Goal: Task Accomplishment & Management: Complete application form

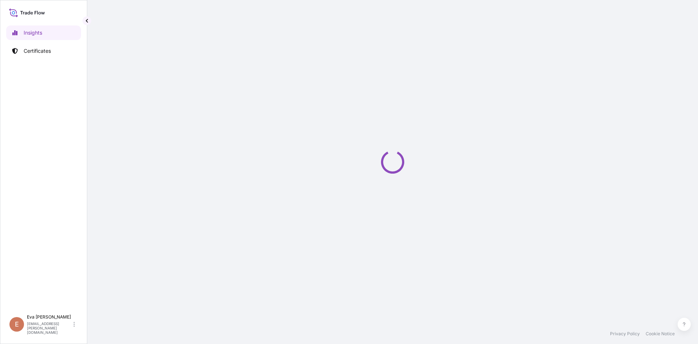
select select "2025"
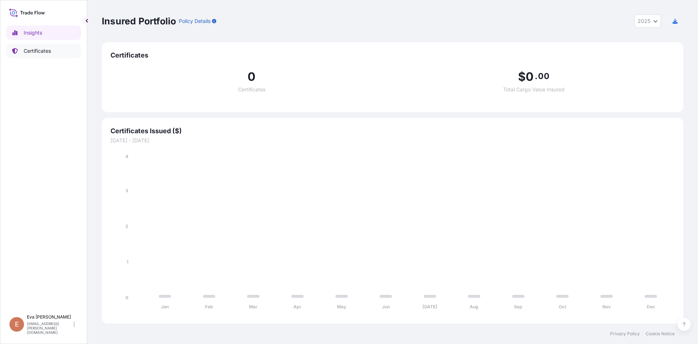
click at [37, 57] on link "Certificates" at bounding box center [43, 51] width 75 height 15
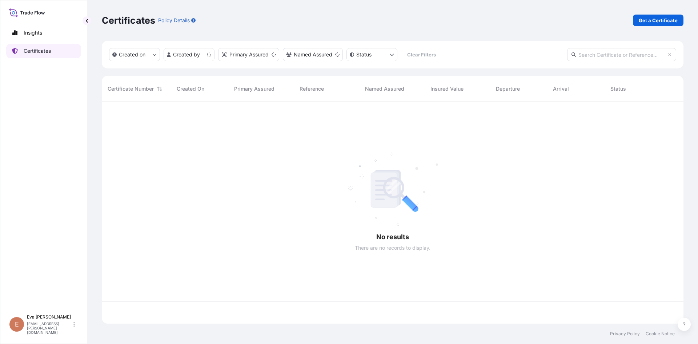
scroll to position [220, 576]
click at [665, 16] on link "Get a Certificate" at bounding box center [658, 21] width 51 height 12
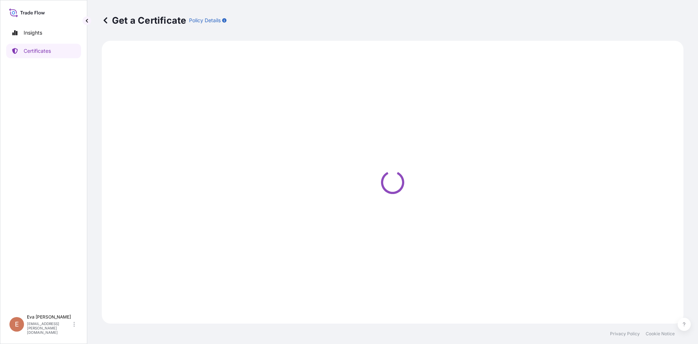
select select "Sea"
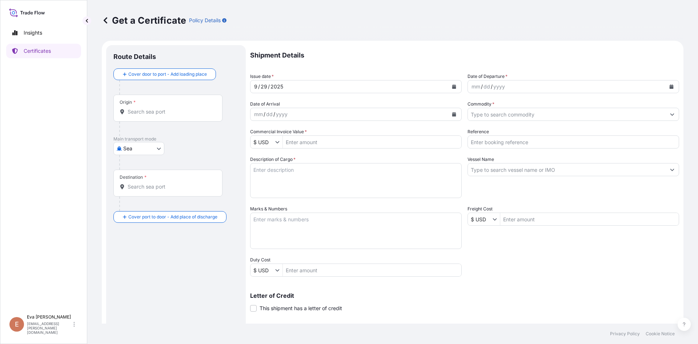
click at [168, 116] on div "Origin *" at bounding box center [167, 108] width 109 height 27
click at [168, 115] on input "Origin *" at bounding box center [171, 111] width 86 height 7
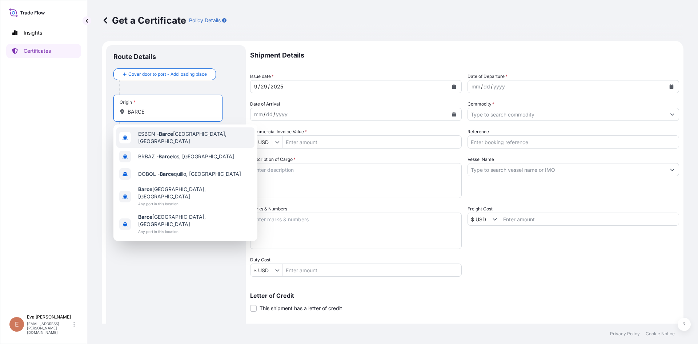
click at [157, 136] on span "ESBCN - [PERSON_NAME], [GEOGRAPHIC_DATA]" at bounding box center [194, 137] width 113 height 15
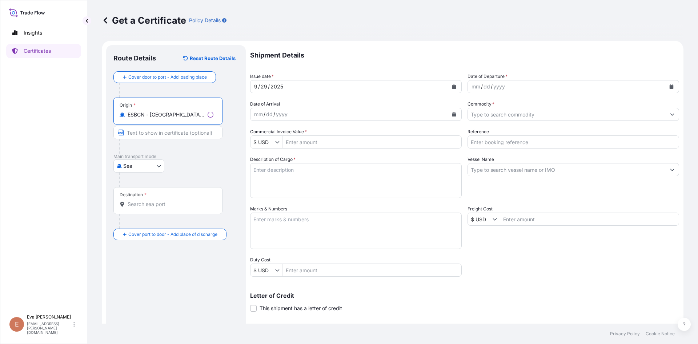
type input "ESBCN - [GEOGRAPHIC_DATA], [GEOGRAPHIC_DATA]"
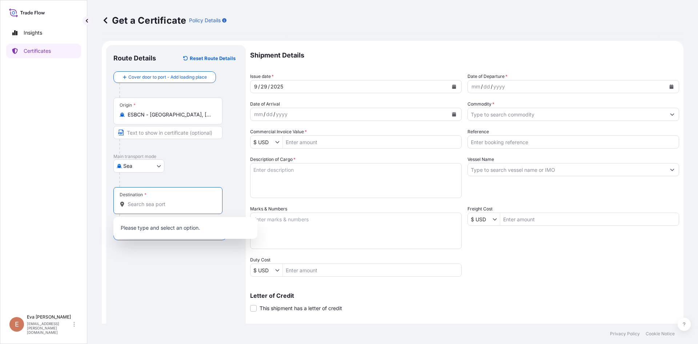
click at [155, 204] on input "Destination *" at bounding box center [171, 203] width 86 height 7
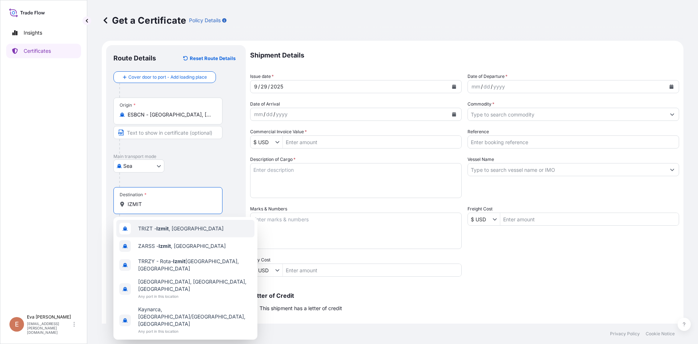
click at [150, 231] on span "TRIZT - [GEOGRAPHIC_DATA] , [GEOGRAPHIC_DATA]" at bounding box center [180, 228] width 85 height 7
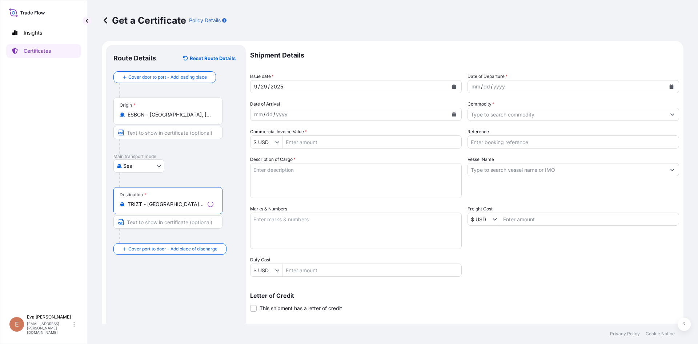
type input "TRIZT - [GEOGRAPHIC_DATA], [GEOGRAPHIC_DATA]"
click at [519, 88] on div "mm / dd / yyyy" at bounding box center [567, 86] width 198 height 13
click at [670, 87] on icon "Calendar" at bounding box center [672, 86] width 4 height 4
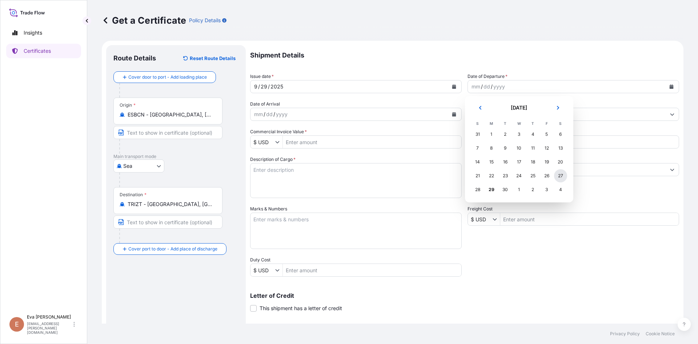
click at [556, 175] on div "27" at bounding box center [560, 175] width 13 height 13
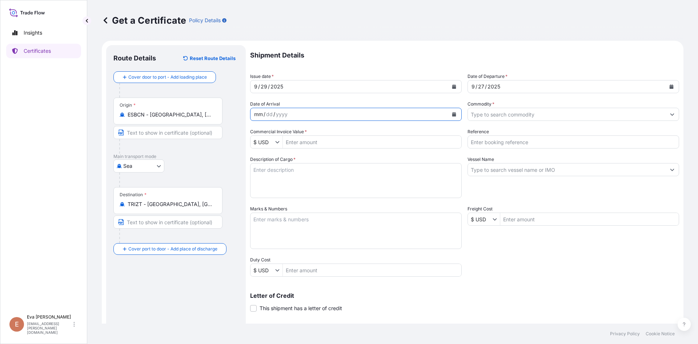
click at [411, 115] on div "mm / dd / yyyy" at bounding box center [350, 114] width 198 height 13
click at [496, 115] on input "Commodity *" at bounding box center [567, 114] width 198 height 13
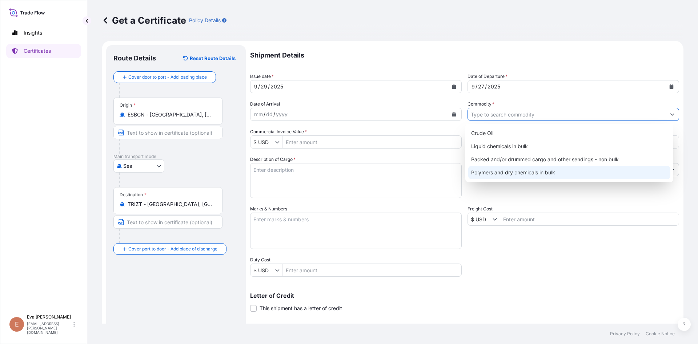
click at [504, 172] on div "Polymers and dry chemicals in bulk" at bounding box center [569, 172] width 203 height 13
type input "Polymers and dry chemicals in bulk"
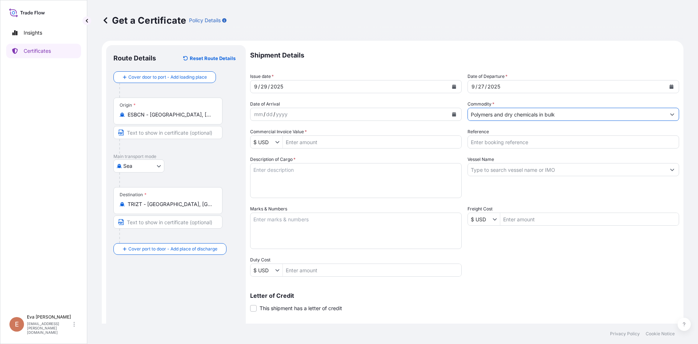
click at [499, 143] on input "Reference" at bounding box center [574, 141] width 212 height 13
type input "1625206533"
click at [357, 173] on textarea "Description of Cargo *" at bounding box center [356, 180] width 212 height 35
type textarea "1X20 BULK"
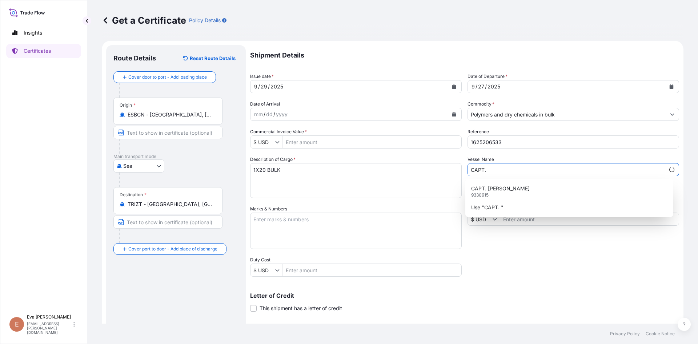
drag, startPoint x: 479, startPoint y: 170, endPoint x: 521, endPoint y: 179, distance: 42.5
click at [480, 170] on input "CAPT." at bounding box center [566, 169] width 197 height 13
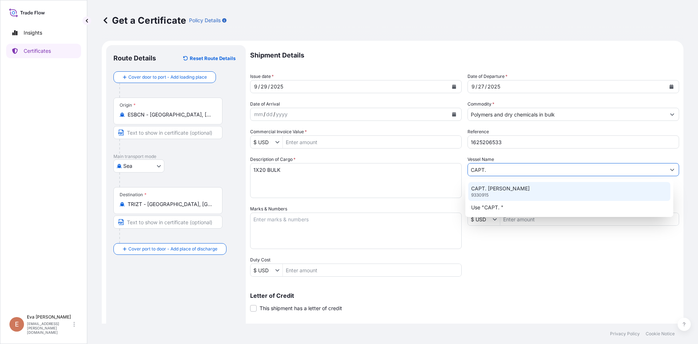
click at [558, 185] on div "CAPT. [PERSON_NAME] 9330915" at bounding box center [569, 191] width 203 height 19
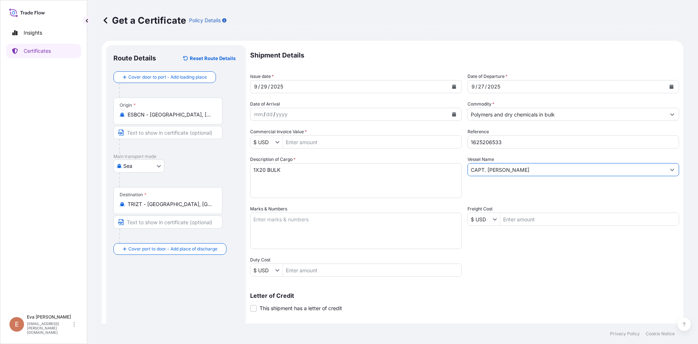
type input "CAPT. [PERSON_NAME]"
click at [277, 140] on button "Show suggestions" at bounding box center [278, 141] width 7 height 7
click at [261, 161] on div "€ EUR" at bounding box center [276, 159] width 48 height 13
type input "€ EUR"
click at [308, 144] on input "Commercial Invoice Value *" at bounding box center [372, 141] width 179 height 13
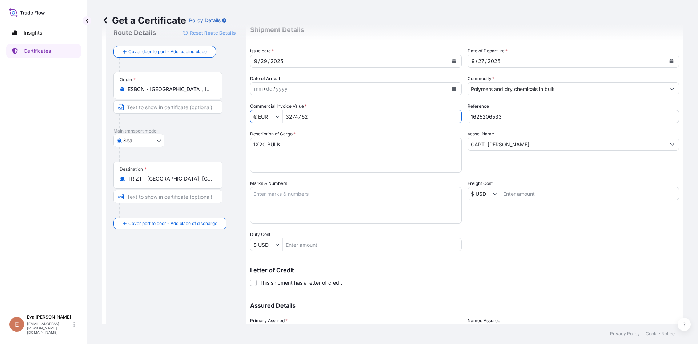
scroll to position [73, 0]
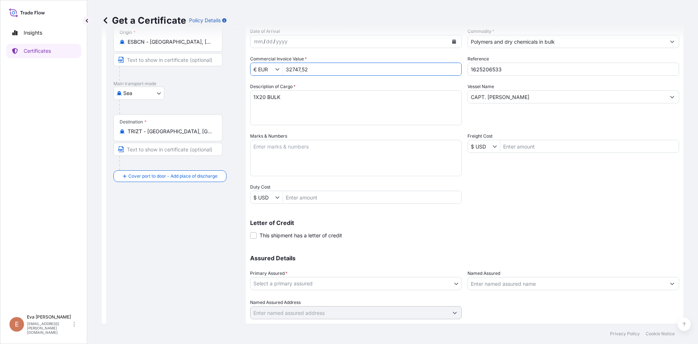
type input "3,274,752"
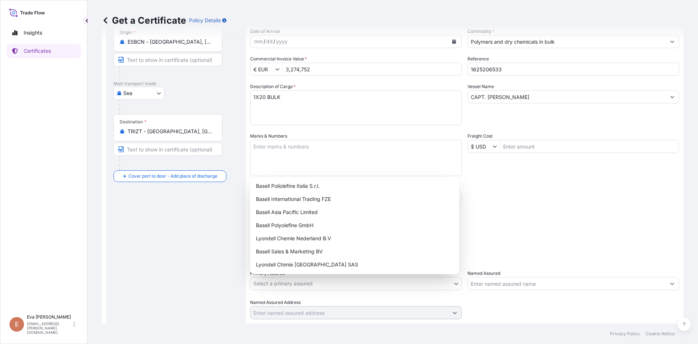
click at [404, 283] on body "3,274,752 Insights Certificates E [PERSON_NAME] [PERSON_NAME][EMAIL_ADDRESS][PE…" at bounding box center [349, 172] width 698 height 344
click at [303, 251] on div "Basell Sales & Marketing BV" at bounding box center [354, 251] width 203 height 13
select select "32164"
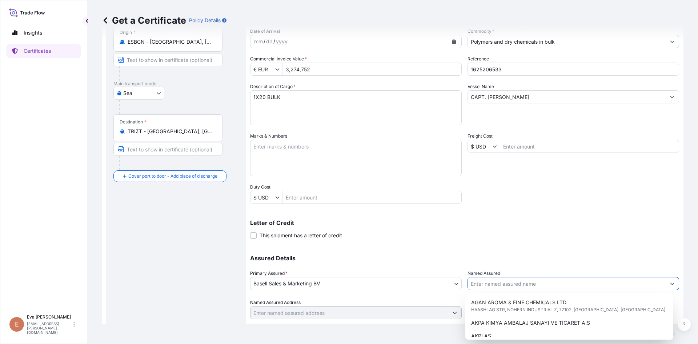
click at [506, 283] on input "Named Assured" at bounding box center [567, 283] width 198 height 13
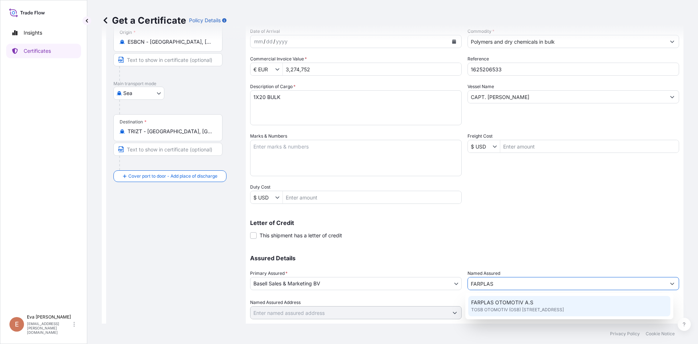
click at [509, 308] on span "TOSB OTOMOTIV (OSB) [STREET_ADDRESS]" at bounding box center [517, 309] width 93 height 7
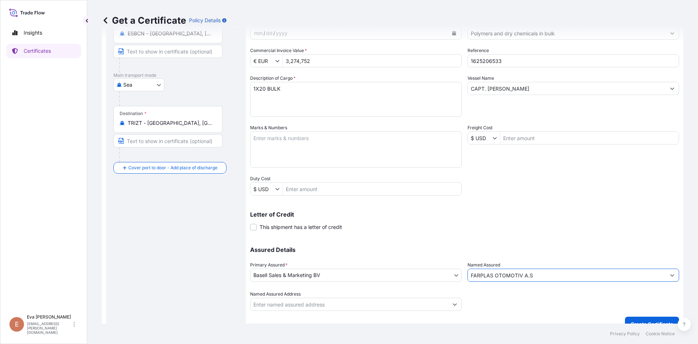
scroll to position [93, 0]
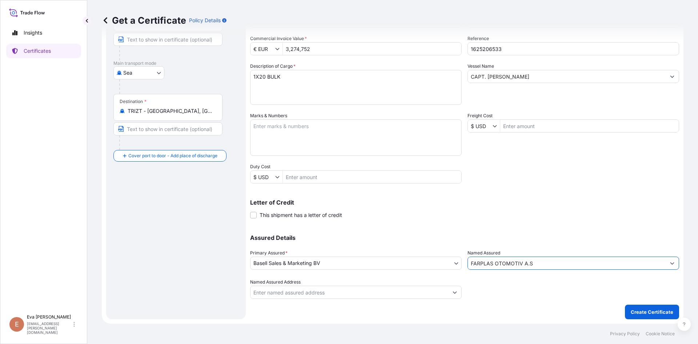
type input "FARPLAS OTOMOTIV A.S"
click at [650, 318] on button "Create Certificate" at bounding box center [652, 311] width 54 height 15
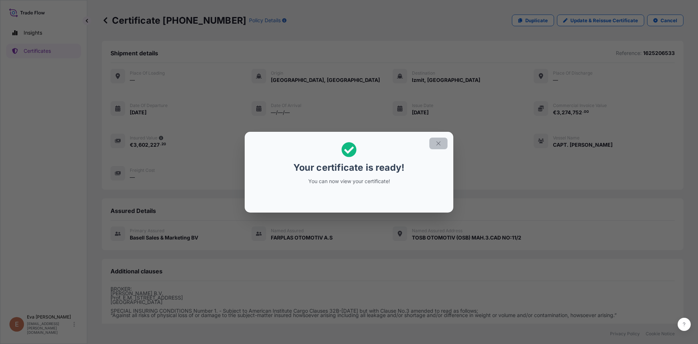
click at [439, 146] on icon "button" at bounding box center [438, 143] width 7 height 7
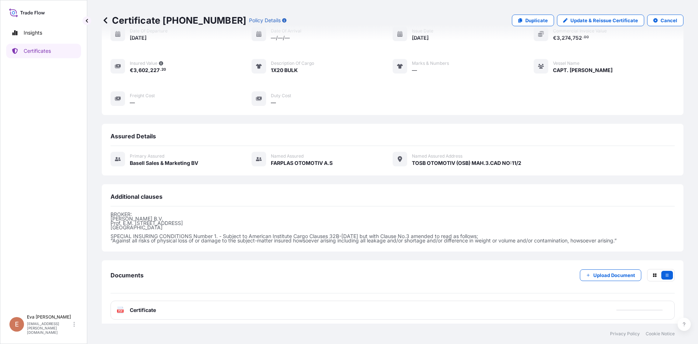
scroll to position [79, 0]
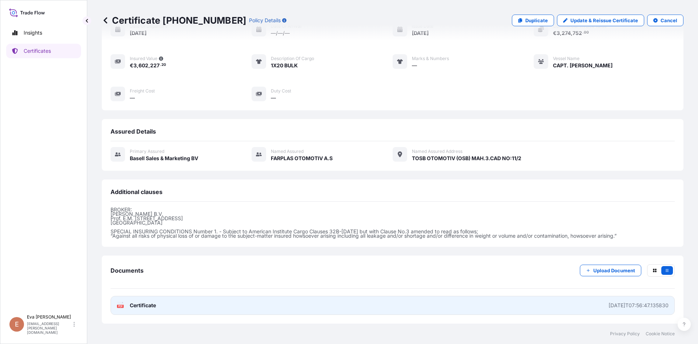
click at [119, 307] on text "PDF" at bounding box center [120, 306] width 5 height 3
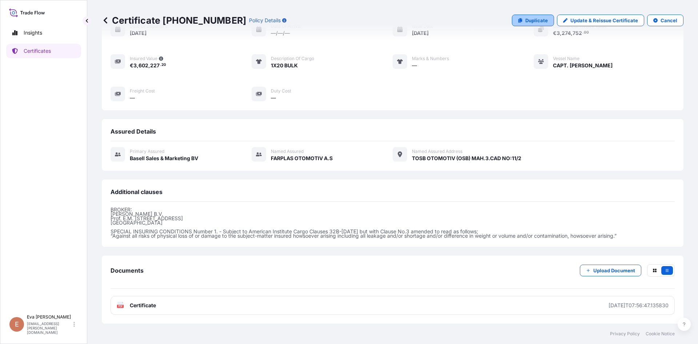
click at [534, 19] on p "Duplicate" at bounding box center [536, 20] width 23 height 7
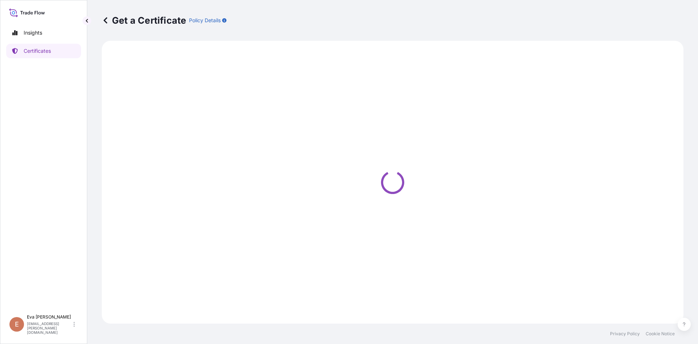
select select "Sea"
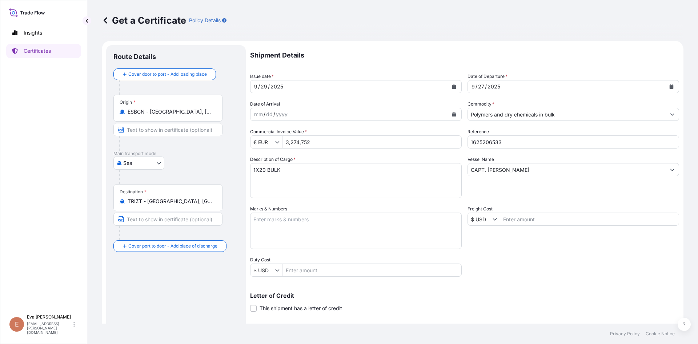
select select "32164"
drag, startPoint x: 503, startPoint y: 143, endPoint x: 490, endPoint y: 139, distance: 13.8
click at [490, 139] on input "1625206533" at bounding box center [574, 141] width 212 height 13
type input "1625205343"
drag, startPoint x: 317, startPoint y: 143, endPoint x: 256, endPoint y: 141, distance: 61.1
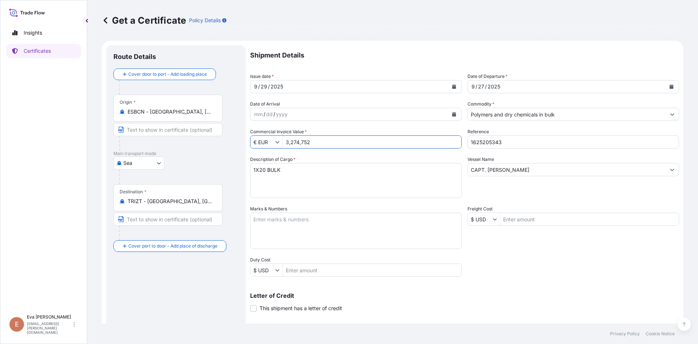
click at [256, 141] on div "€ EUR 3,274,752" at bounding box center [356, 141] width 212 height 13
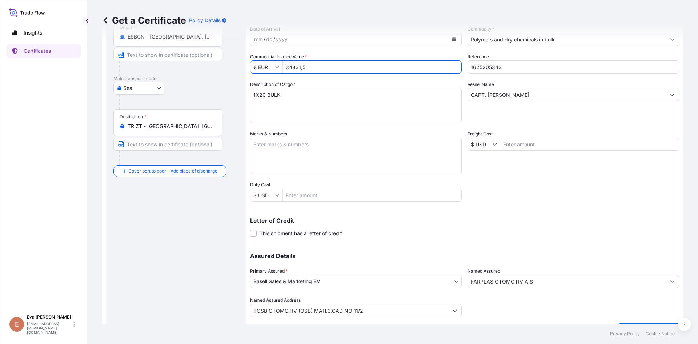
scroll to position [93, 0]
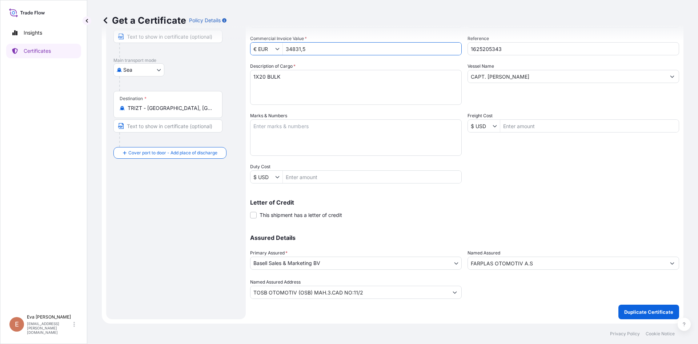
type input "348,315"
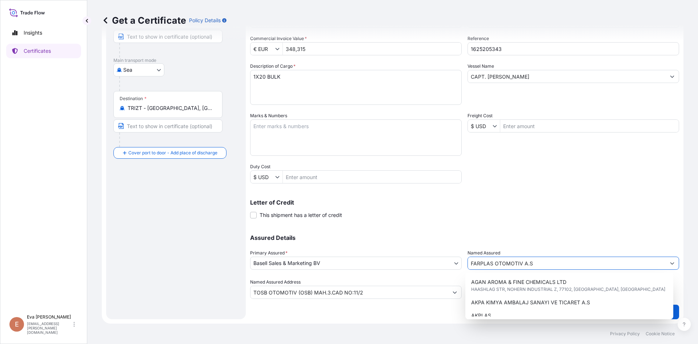
drag, startPoint x: 563, startPoint y: 264, endPoint x: 411, endPoint y: 266, distance: 151.6
click at [411, 266] on div "Assured Details Primary Assured * Basell Sales & Marketing BV Basell Poliolefin…" at bounding box center [464, 262] width 429 height 73
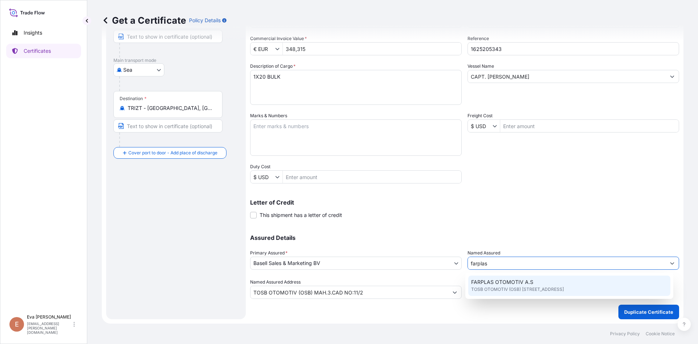
click at [489, 281] on span "FARPLAS OTOMOTIV A.S" at bounding box center [502, 281] width 62 height 7
type input "FARPLAS OTOMOTIV A.S"
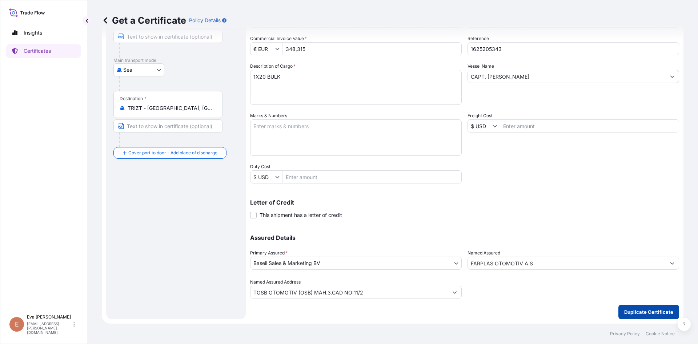
click at [624, 310] on p "Duplicate Certificate" at bounding box center [648, 311] width 49 height 7
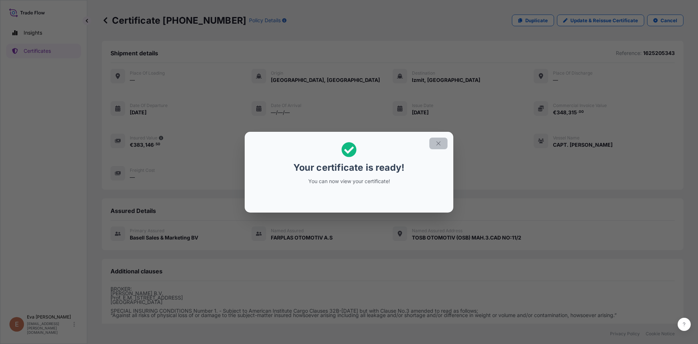
click at [437, 144] on icon "button" at bounding box center [438, 143] width 4 height 4
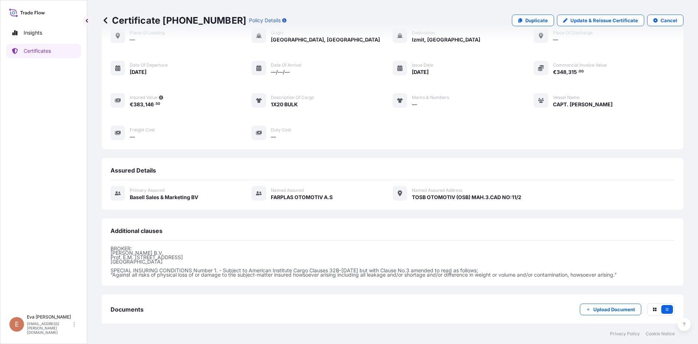
scroll to position [79, 0]
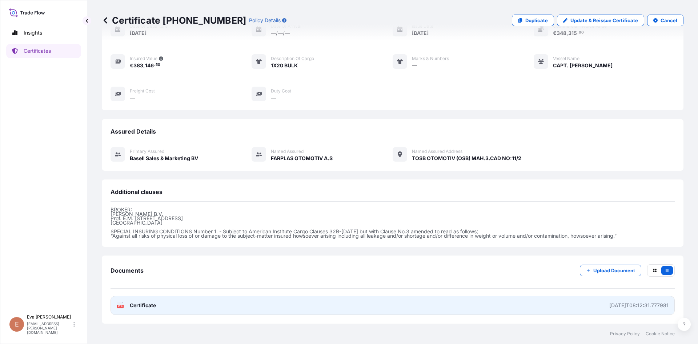
click at [121, 305] on text "PDF" at bounding box center [120, 306] width 5 height 3
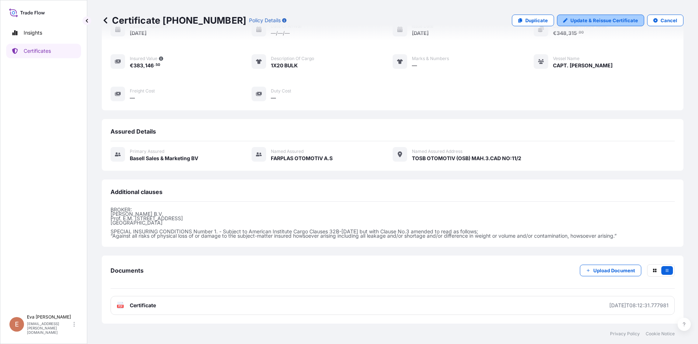
click at [588, 23] on p "Update & Reissue Certificate" at bounding box center [605, 20] width 68 height 7
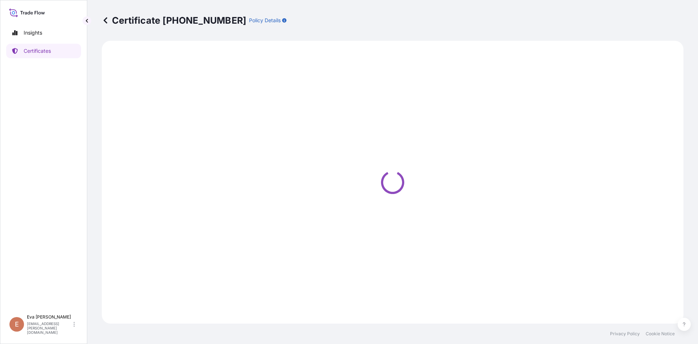
select select "Sea"
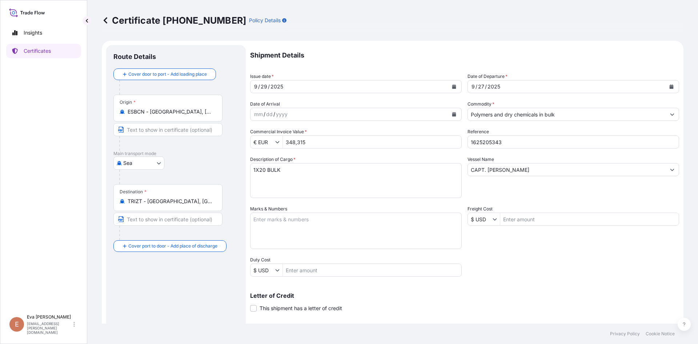
select select "32164"
drag, startPoint x: 307, startPoint y: 141, endPoint x: 256, endPoint y: 140, distance: 51.3
click at [256, 140] on div "€ EUR 348,315" at bounding box center [356, 141] width 212 height 13
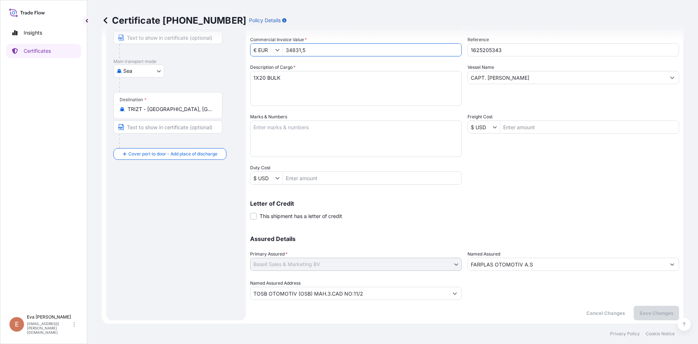
scroll to position [93, 0]
click at [591, 218] on div "Letter of Credit This shipment has a letter of credit Letter of credit * Letter…" at bounding box center [464, 208] width 429 height 19
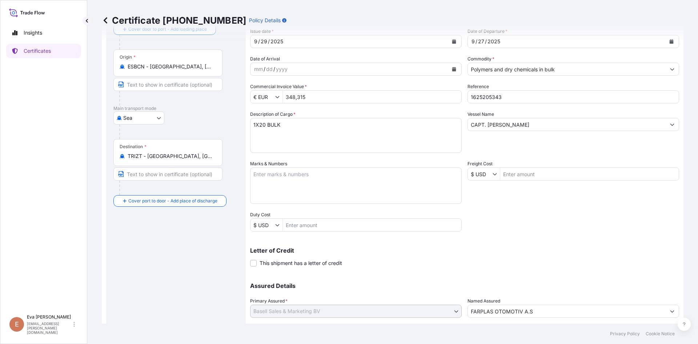
scroll to position [0, 0]
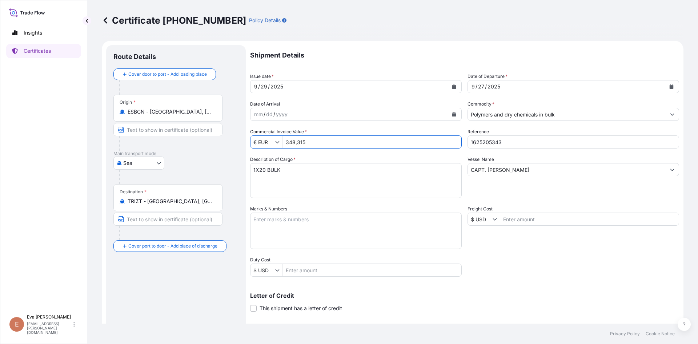
click at [318, 143] on input "348,315" at bounding box center [372, 141] width 179 height 13
drag, startPoint x: 318, startPoint y: 141, endPoint x: 243, endPoint y: 140, distance: 74.9
click at [243, 140] on form "Route Details Cover door to port - Add loading place Place of loading Road / In…" at bounding box center [393, 229] width 582 height 376
type input "34,831.5"
click at [523, 269] on div "Shipment Details Issue date * [DATE] Date of Departure * [DATE] Date of Arrival…" at bounding box center [464, 218] width 429 height 347
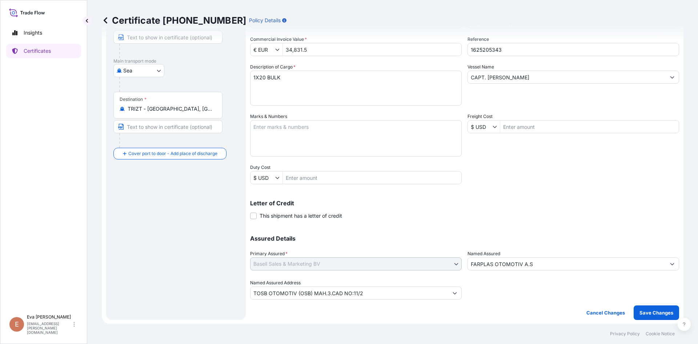
scroll to position [93, 0]
click at [640, 315] on button "Save Changes" at bounding box center [656, 311] width 45 height 15
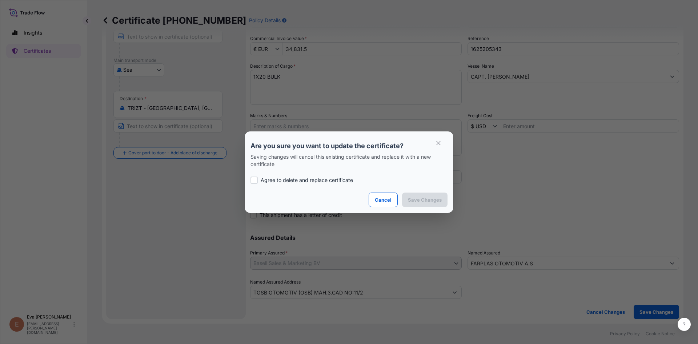
click at [314, 180] on p "Agree to delete and replace certificate" at bounding box center [307, 179] width 92 height 7
checkbox input "true"
click at [423, 201] on p "Save Changes" at bounding box center [425, 199] width 34 height 7
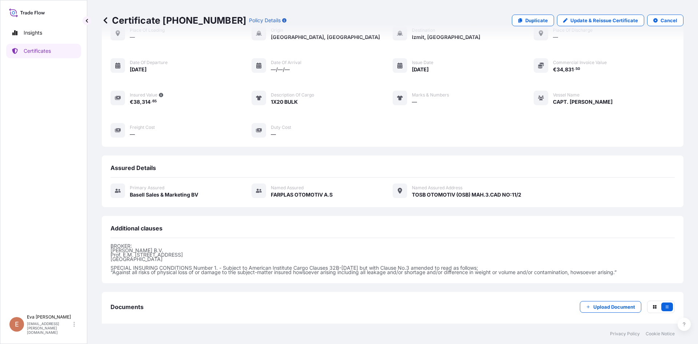
scroll to position [79, 0]
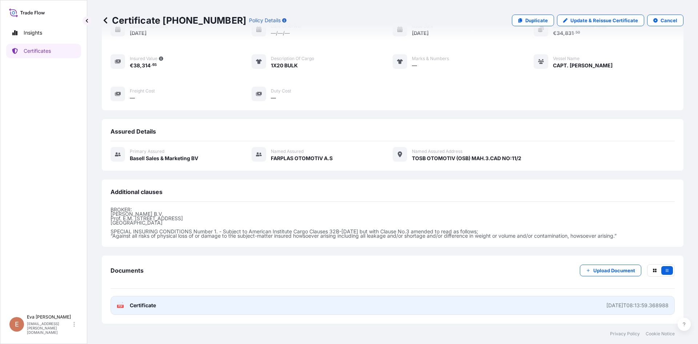
click at [123, 305] on rect at bounding box center [120, 305] width 7 height 3
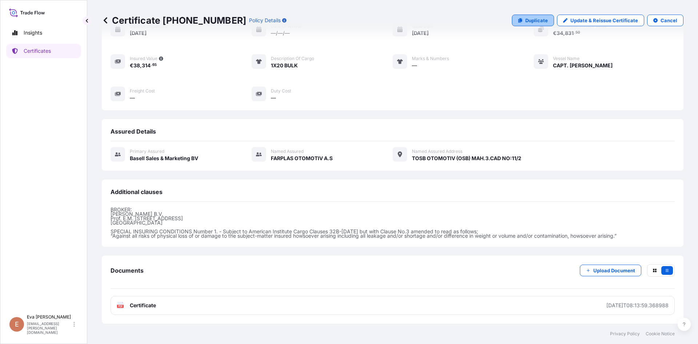
click at [533, 21] on p "Duplicate" at bounding box center [536, 20] width 23 height 7
select select "Sea"
select select "32164"
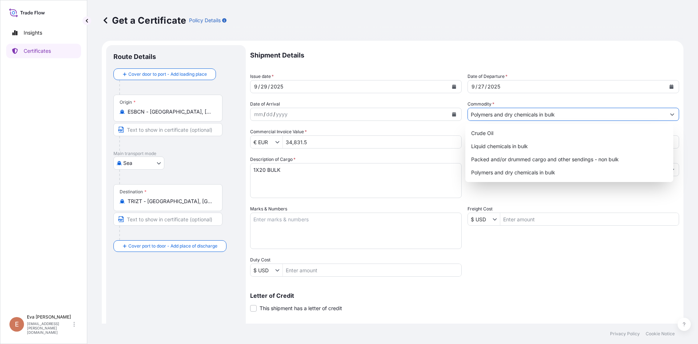
click at [549, 116] on input "Polymers and dry chemicals in bulk" at bounding box center [567, 114] width 198 height 13
click at [533, 161] on div "Packed and/or drummed cargo and other sendings - non bulk" at bounding box center [569, 159] width 203 height 13
type input "Packed and/or drummed cargo and other sendings - non bulk"
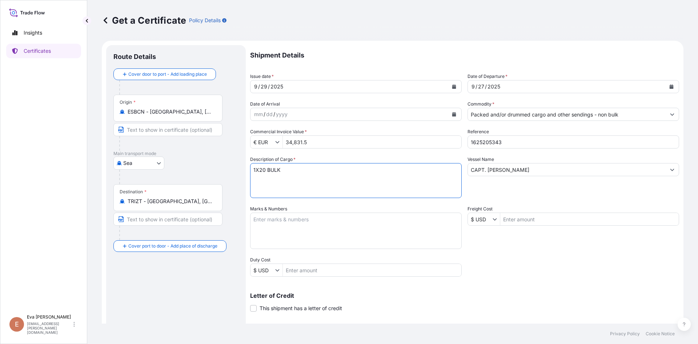
drag, startPoint x: 300, startPoint y: 177, endPoint x: 267, endPoint y: 172, distance: 34.0
click at [267, 172] on textarea "1X20 BULK" at bounding box center [356, 180] width 212 height 35
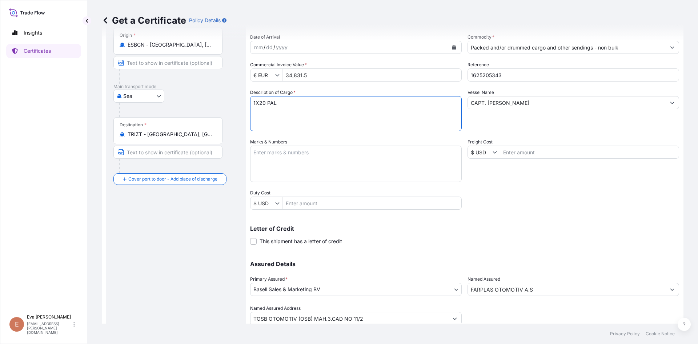
scroll to position [93, 0]
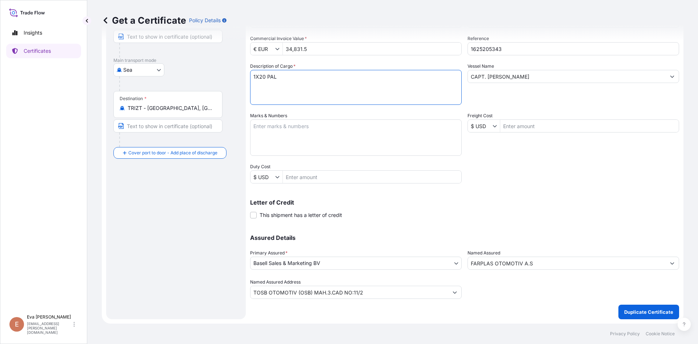
type textarea "1X20 PAL"
drag, startPoint x: 324, startPoint y: 45, endPoint x: 243, endPoint y: 52, distance: 81.3
click at [244, 52] on form "Route Details Cover door to port - Add loading place Place of loading Road / [G…" at bounding box center [393, 136] width 582 height 376
type input "23,045"
click at [635, 311] on p "Duplicate Certificate" at bounding box center [648, 311] width 49 height 7
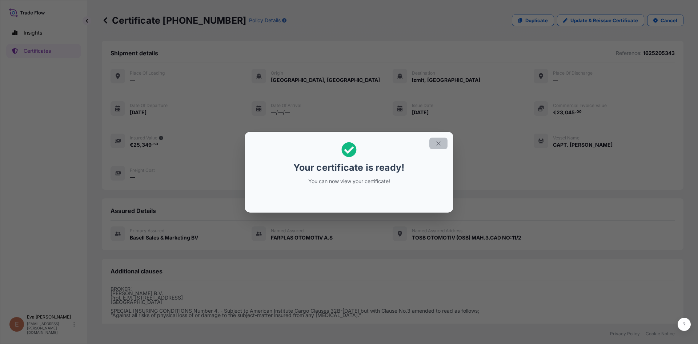
click at [442, 144] on button "button" at bounding box center [438, 143] width 18 height 12
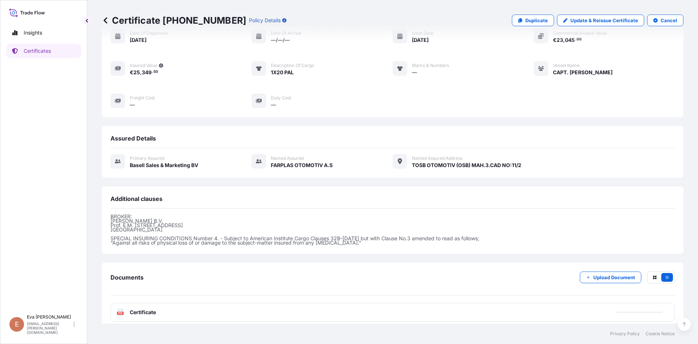
scroll to position [79, 0]
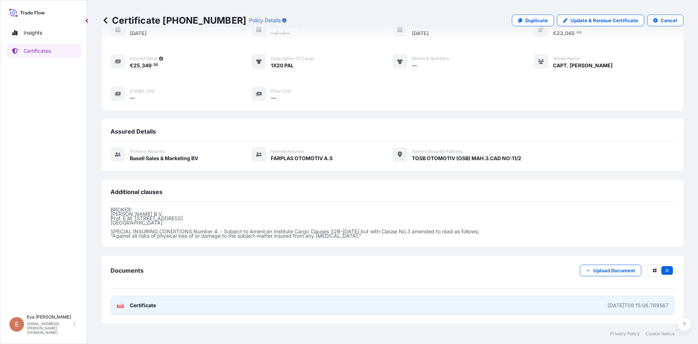
click at [121, 307] on text "PDF" at bounding box center [120, 306] width 5 height 3
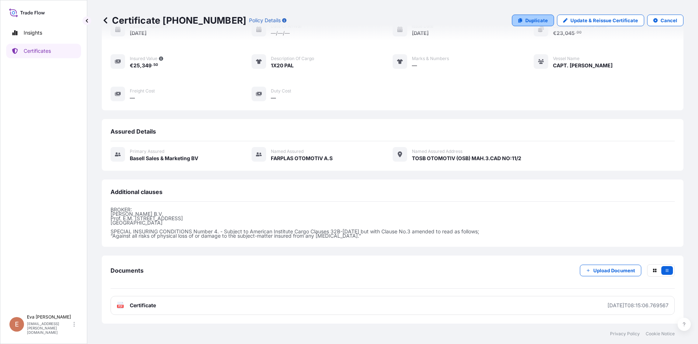
click at [524, 24] on link "Duplicate" at bounding box center [533, 21] width 42 height 12
select select "Sea"
select select "32164"
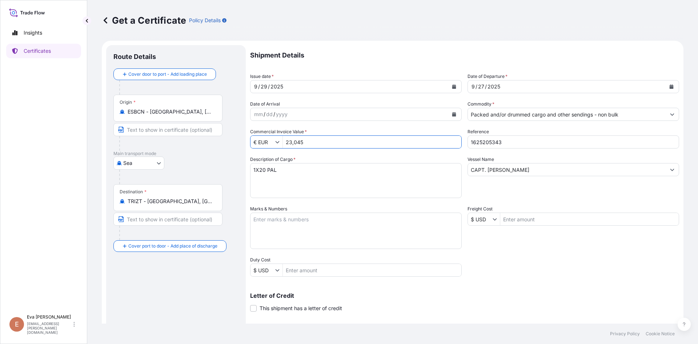
drag, startPoint x: 301, startPoint y: 143, endPoint x: 260, endPoint y: 141, distance: 40.8
click at [260, 141] on div "€ EUR 23,045" at bounding box center [356, 141] width 212 height 13
type input "24,783"
drag, startPoint x: 485, startPoint y: 139, endPoint x: 525, endPoint y: 153, distance: 42.3
click at [525, 153] on div "Shipment Details Issue date * [DATE] Date of Departure * [DATE] Date of Arrival…" at bounding box center [464, 218] width 429 height 347
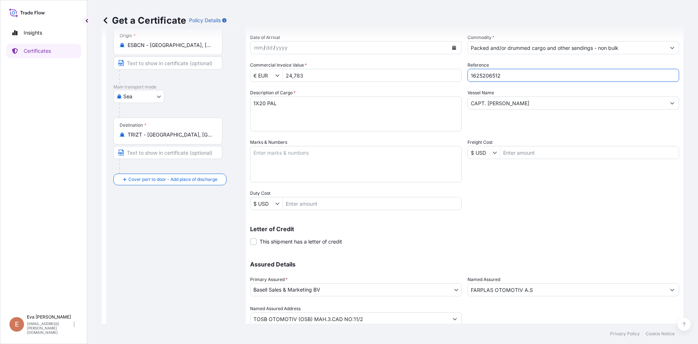
scroll to position [93, 0]
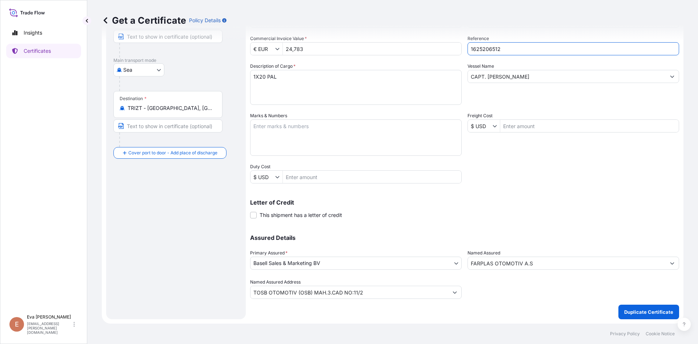
type input "1625206512"
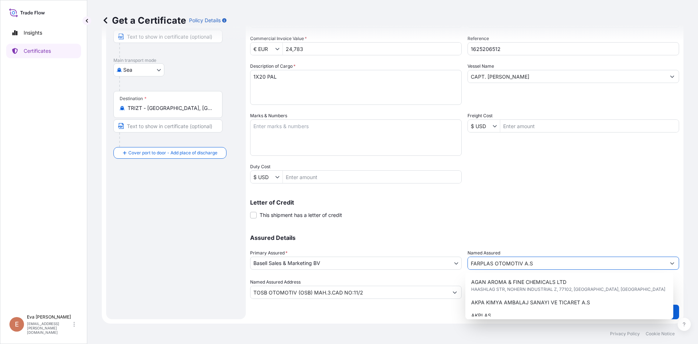
drag, startPoint x: 536, startPoint y: 261, endPoint x: 427, endPoint y: 259, distance: 109.1
click at [427, 259] on div "Assured Details Primary Assured * Basell Sales & Marketing BV Basell Poliolefin…" at bounding box center [464, 262] width 429 height 73
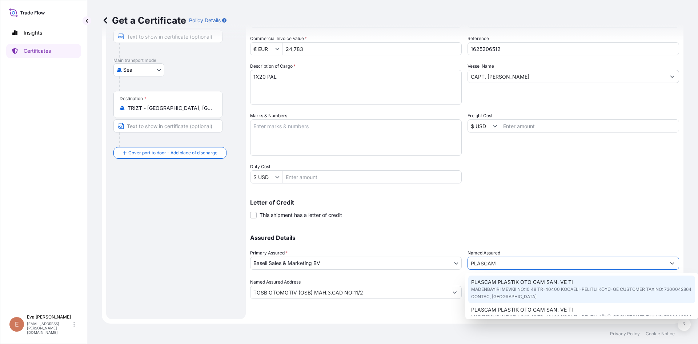
click at [497, 284] on span "PLASCAM PLASTIK OTO CAM SAN. VE TI" at bounding box center [522, 281] width 102 height 7
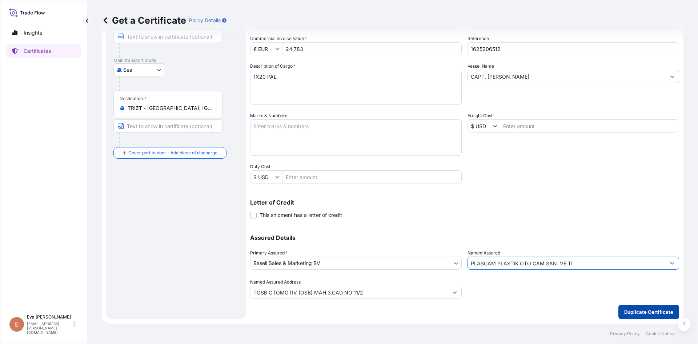
type input "PLASCAM PLASTIK OTO CAM SAN. VE TI"
click at [639, 317] on button "Duplicate Certificate" at bounding box center [649, 311] width 61 height 15
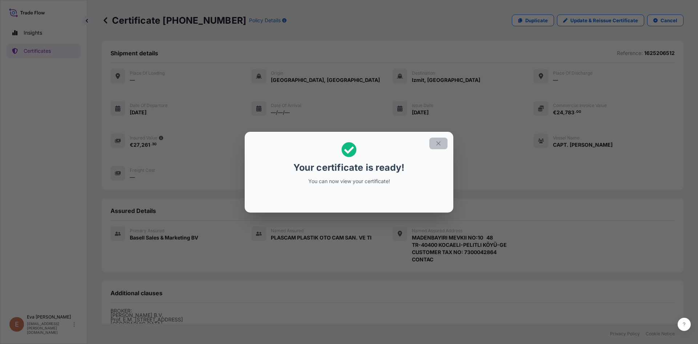
click at [441, 141] on icon "button" at bounding box center [438, 143] width 7 height 7
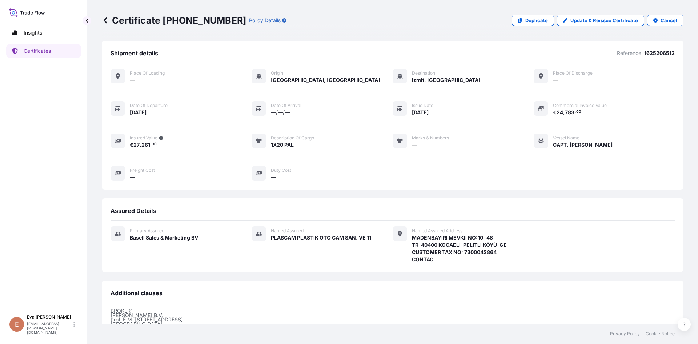
scroll to position [101, 0]
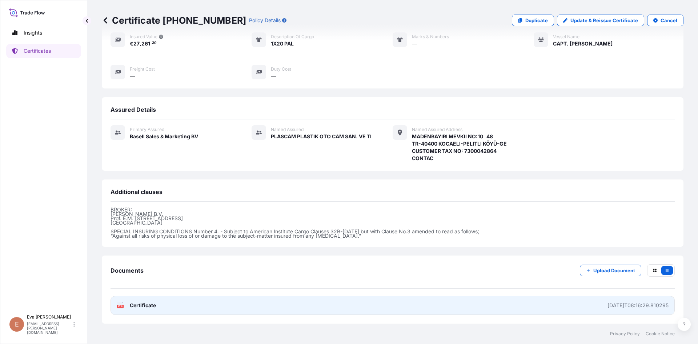
click at [123, 304] on icon at bounding box center [120, 304] width 6 height 7
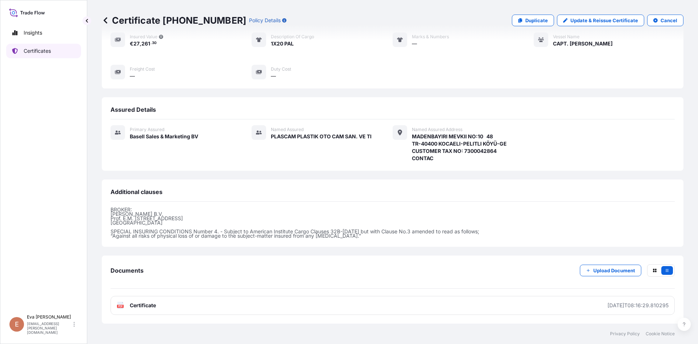
click at [39, 52] on p "Certificates" at bounding box center [37, 50] width 27 height 7
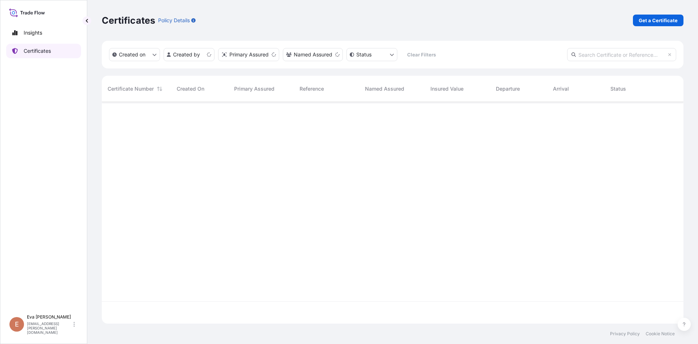
scroll to position [220, 576]
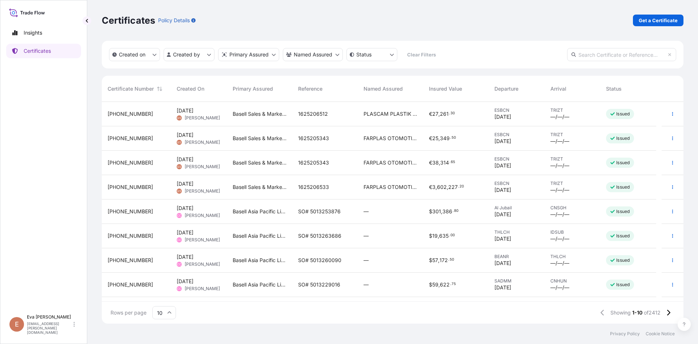
click at [159, 144] on div "[PHONE_NUMBER]" at bounding box center [136, 138] width 69 height 24
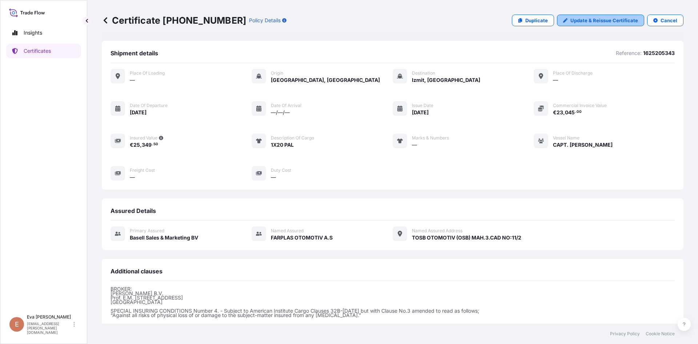
click at [585, 21] on p "Update & Reissue Certificate" at bounding box center [605, 20] width 68 height 7
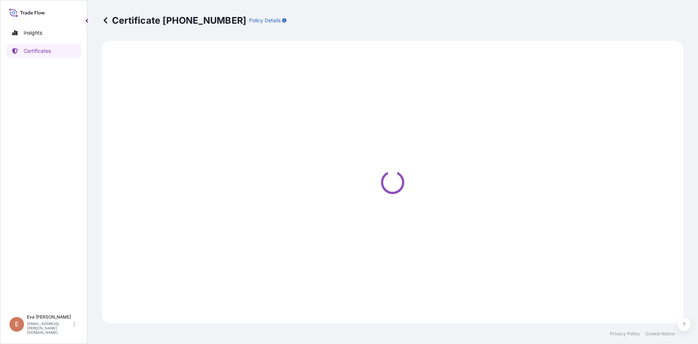
select select "Sea"
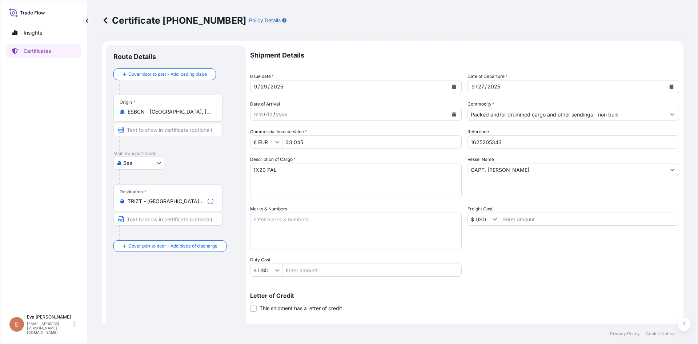
select select "32164"
drag, startPoint x: 507, startPoint y: 143, endPoint x: 488, endPoint y: 145, distance: 19.0
click at [488, 145] on input "1625205343" at bounding box center [574, 141] width 212 height 13
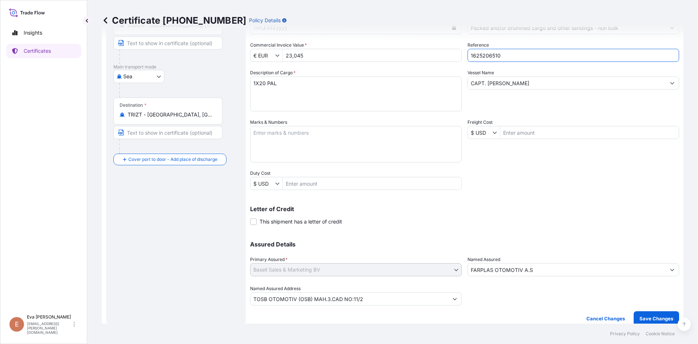
scroll to position [93, 0]
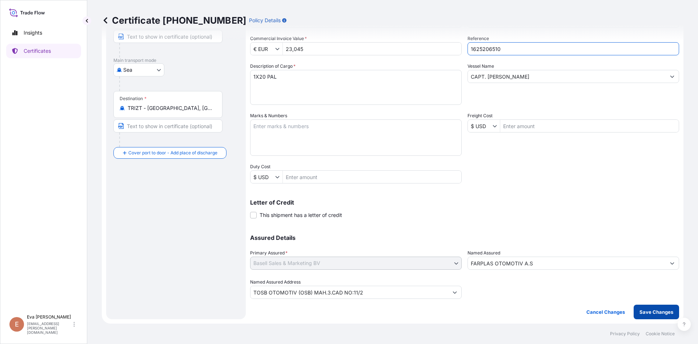
type input "1625206510"
click at [660, 312] on p "Save Changes" at bounding box center [657, 311] width 34 height 7
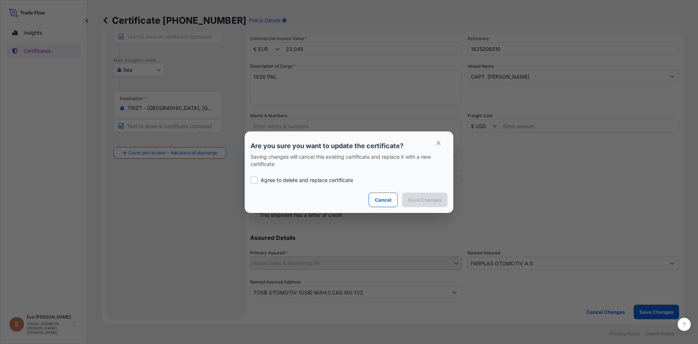
click at [332, 181] on p "Agree to delete and replace certificate" at bounding box center [307, 179] width 92 height 7
checkbox input "true"
click at [410, 201] on p "Save Changes" at bounding box center [425, 199] width 34 height 7
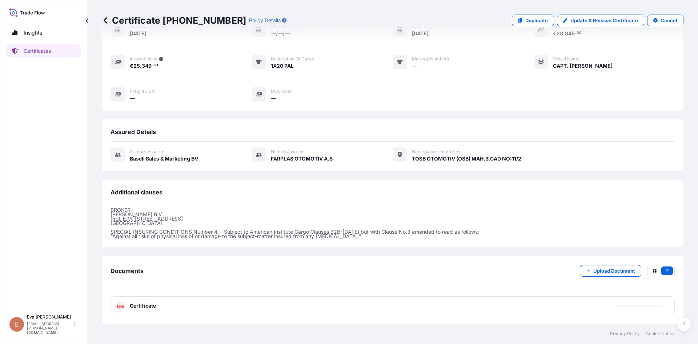
scroll to position [79, 0]
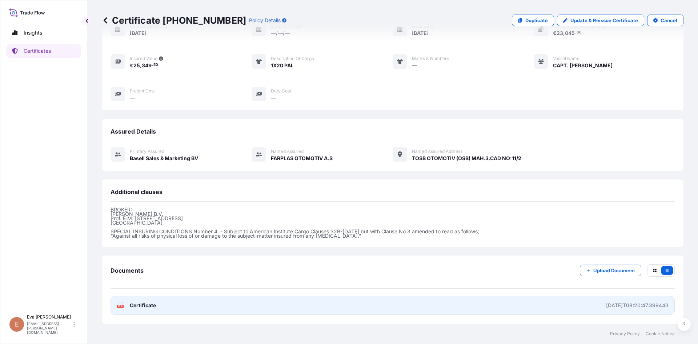
click at [124, 305] on div "PDF Certificate" at bounding box center [136, 304] width 39 height 7
